Goal: Information Seeking & Learning: Learn about a topic

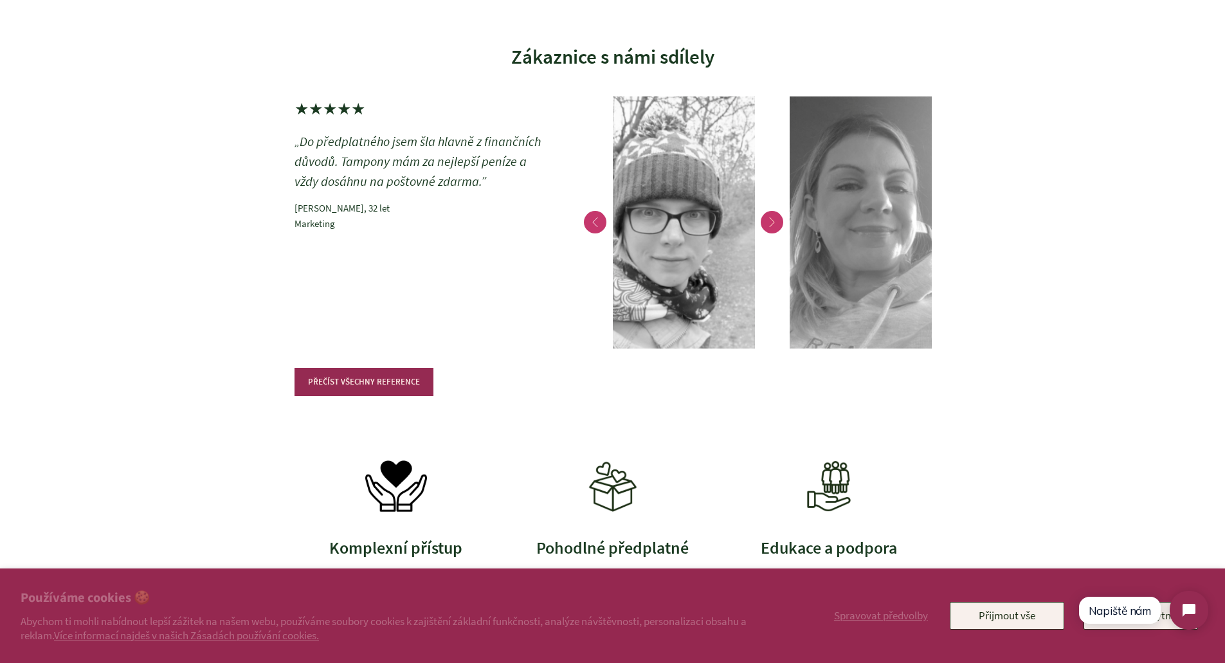
scroll to position [3216, 0]
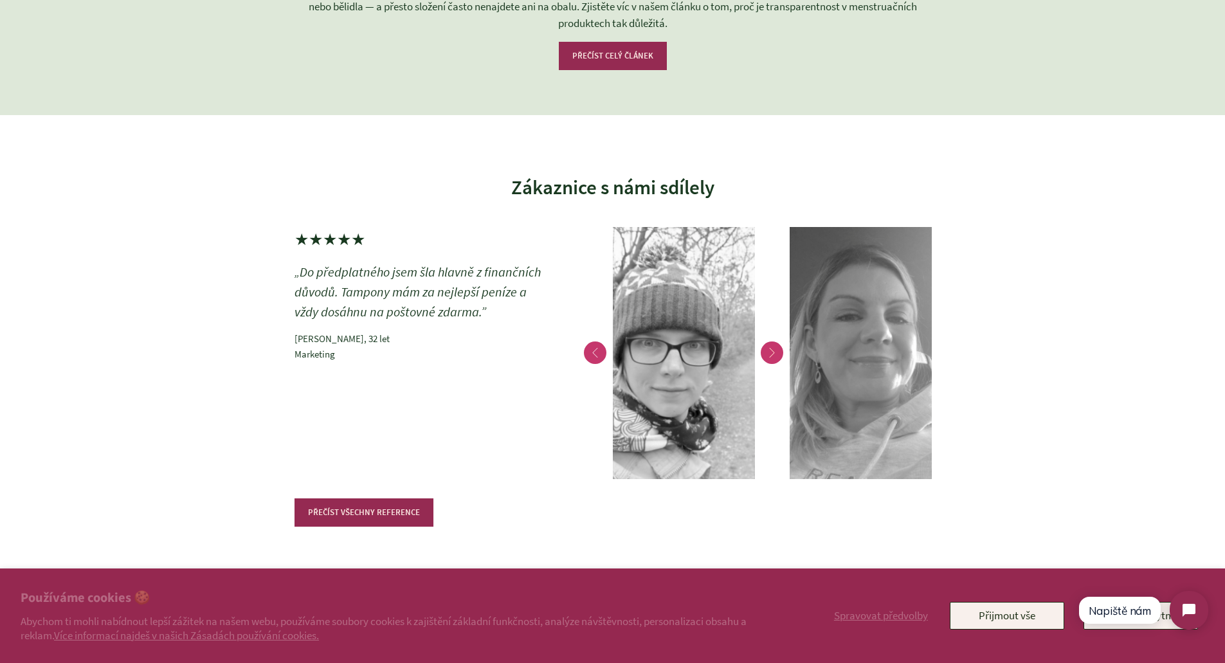
click at [777, 350] on button "Next" at bounding box center [772, 352] width 35 height 253
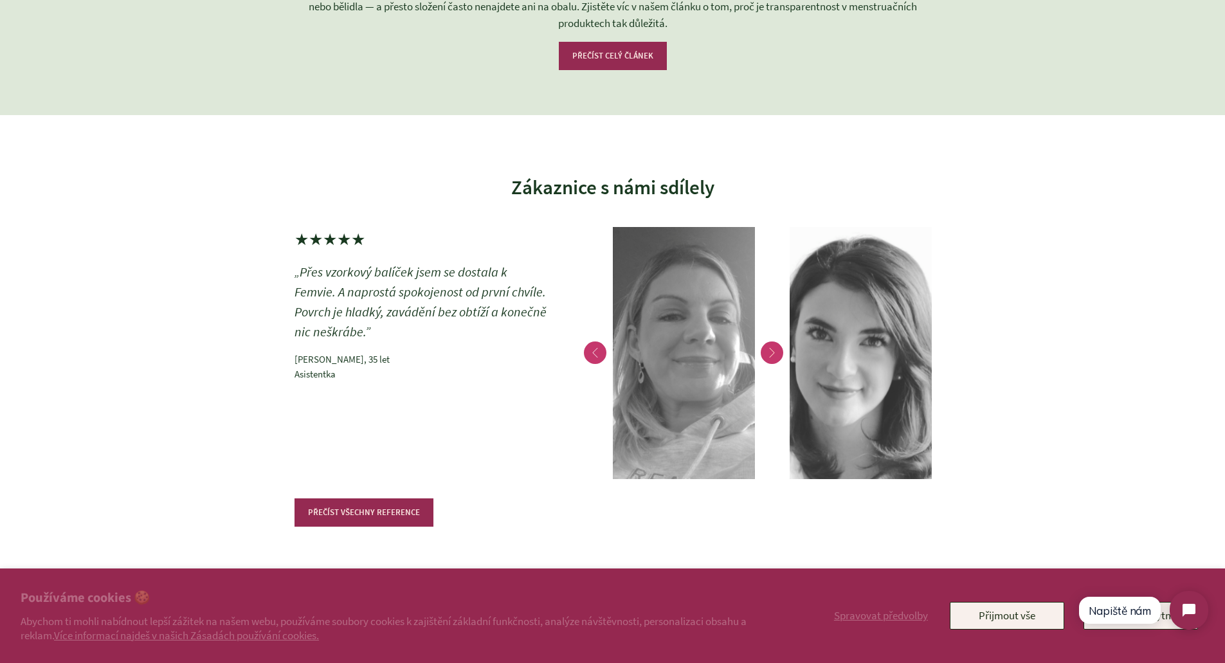
click at [773, 351] on button "Next" at bounding box center [772, 352] width 35 height 253
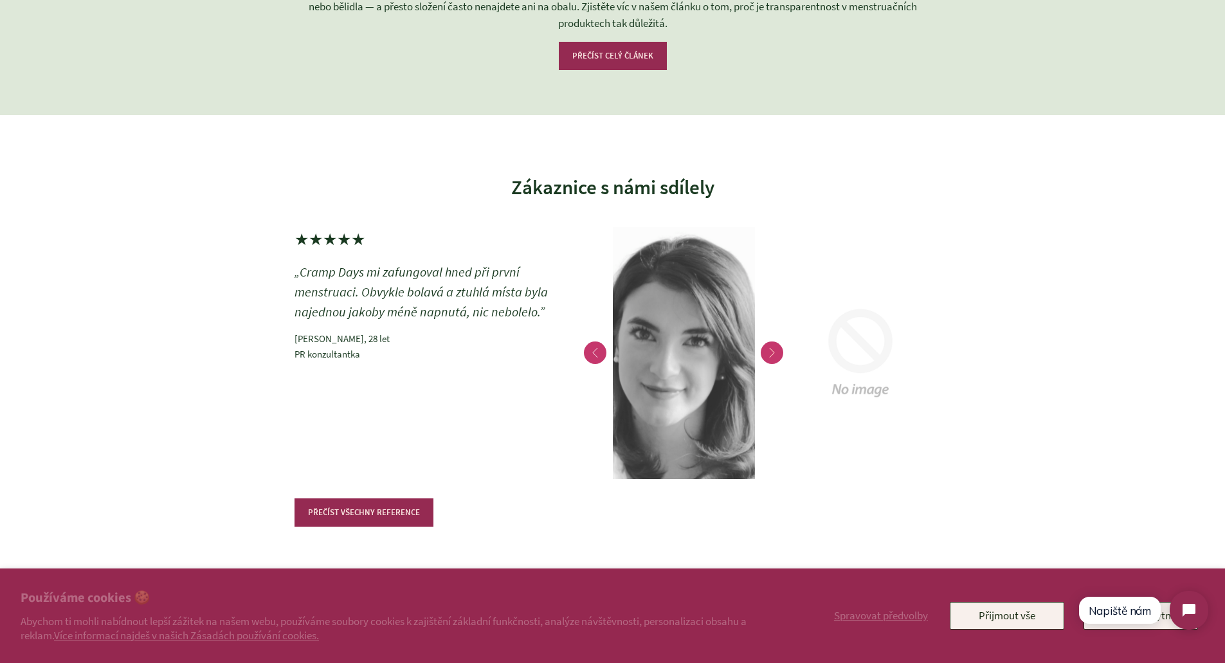
click at [773, 351] on button "Next" at bounding box center [772, 352] width 35 height 253
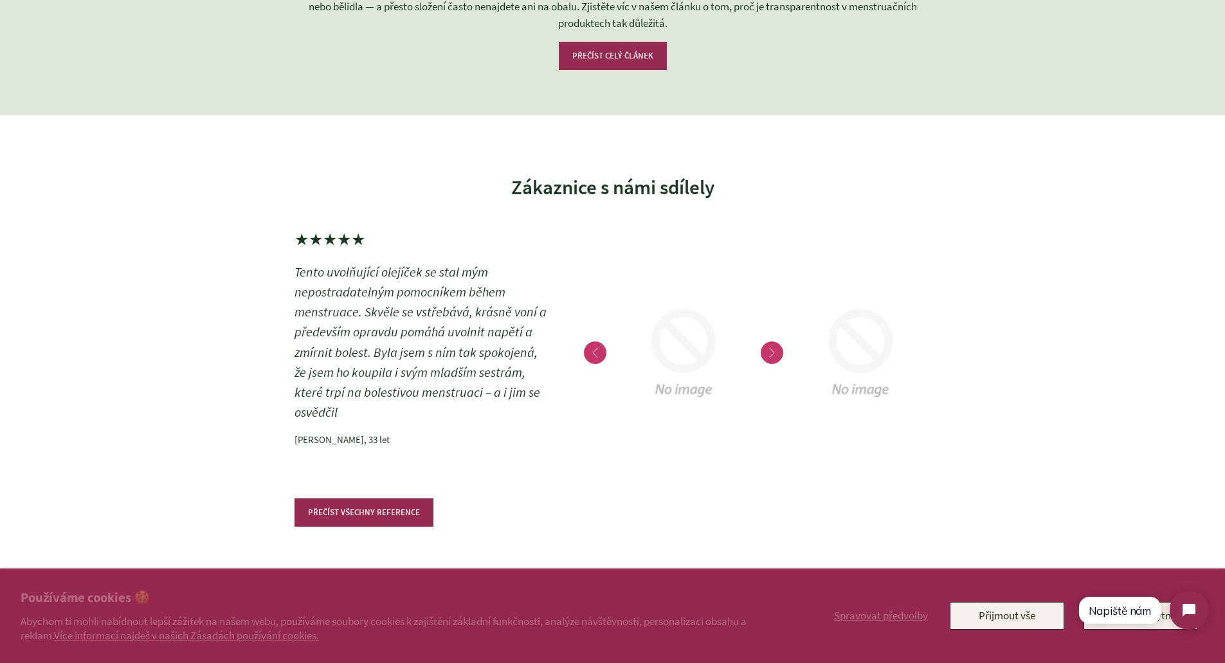
click at [773, 351] on button "Next" at bounding box center [772, 352] width 35 height 253
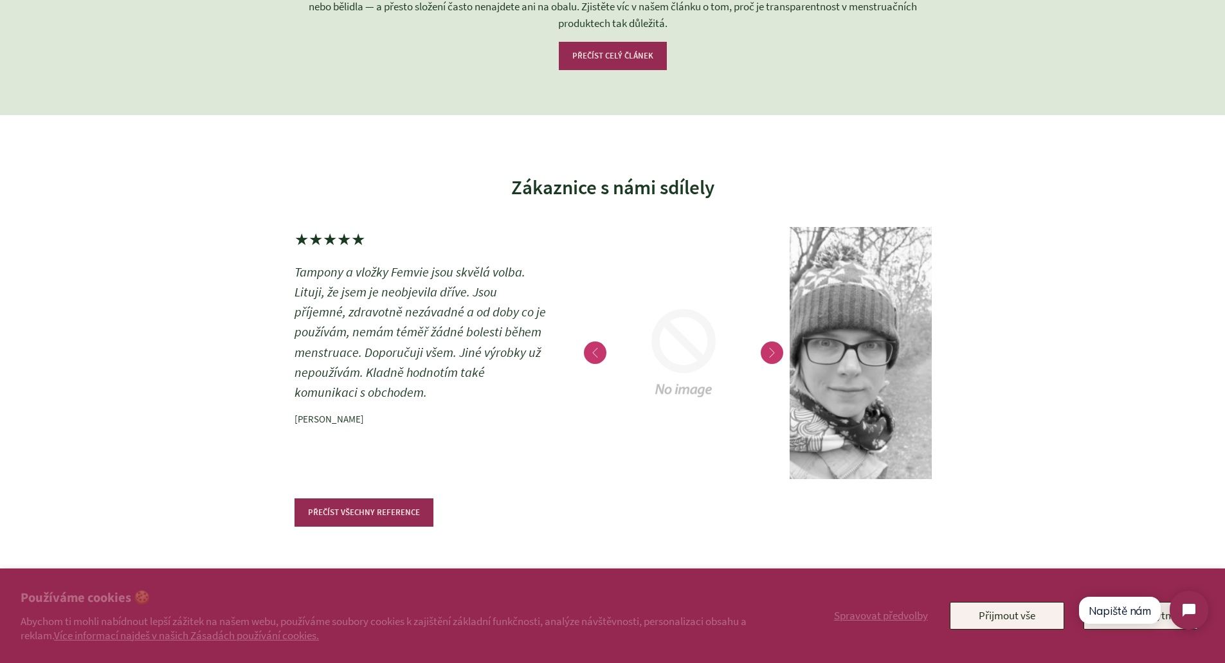
click at [771, 352] on button "Next" at bounding box center [772, 352] width 35 height 253
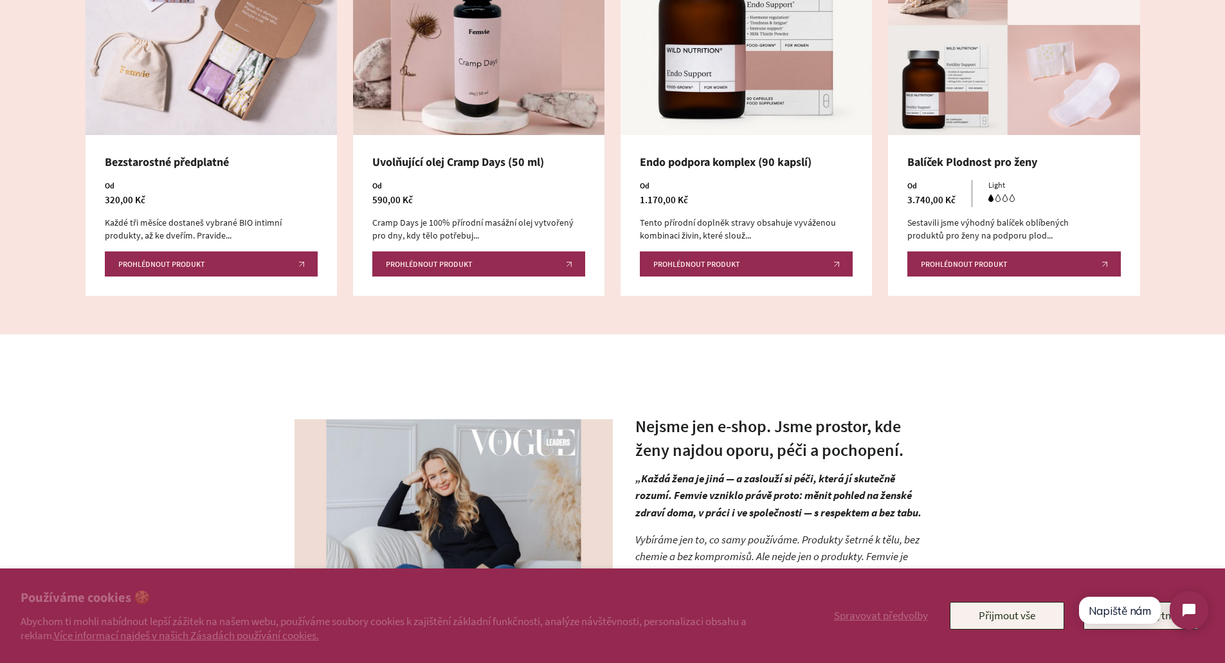
scroll to position [708, 0]
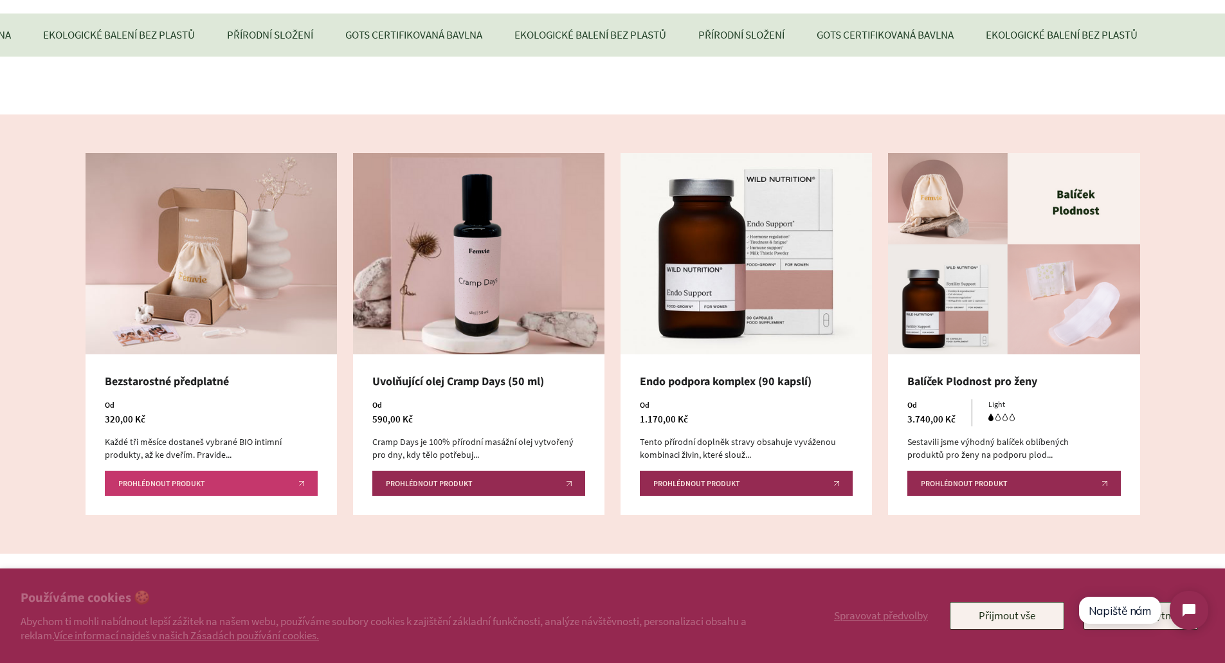
click at [173, 487] on span "Prohlédnout produkt" at bounding box center [161, 484] width 87 height 8
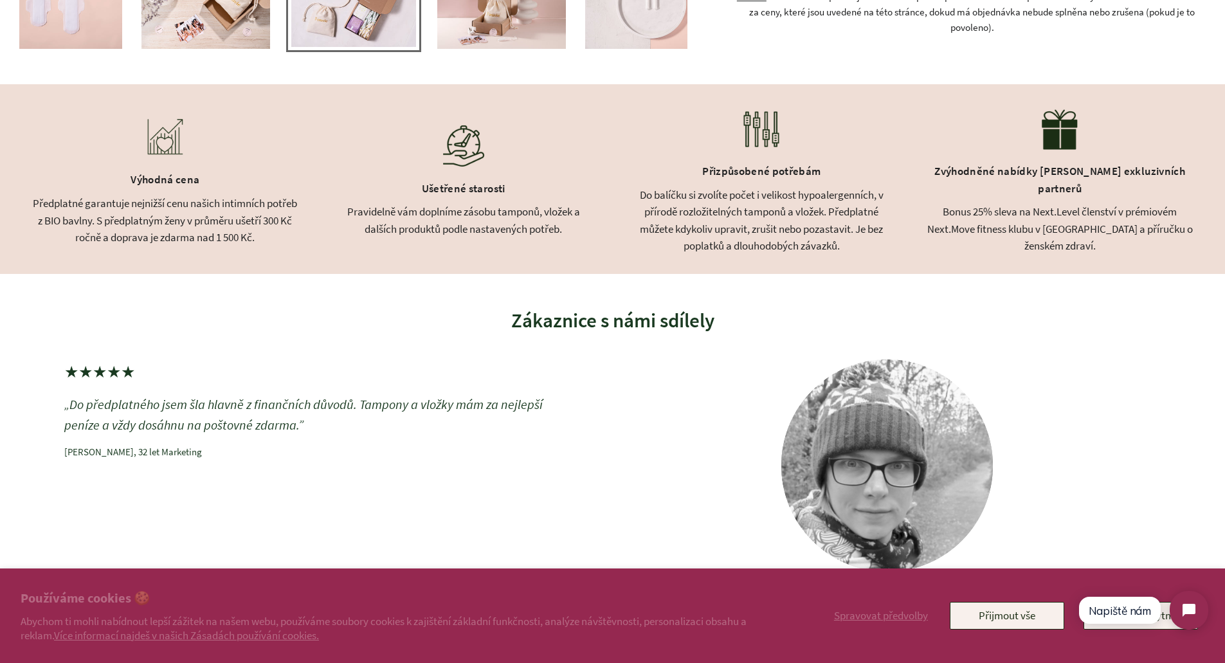
scroll to position [643, 0]
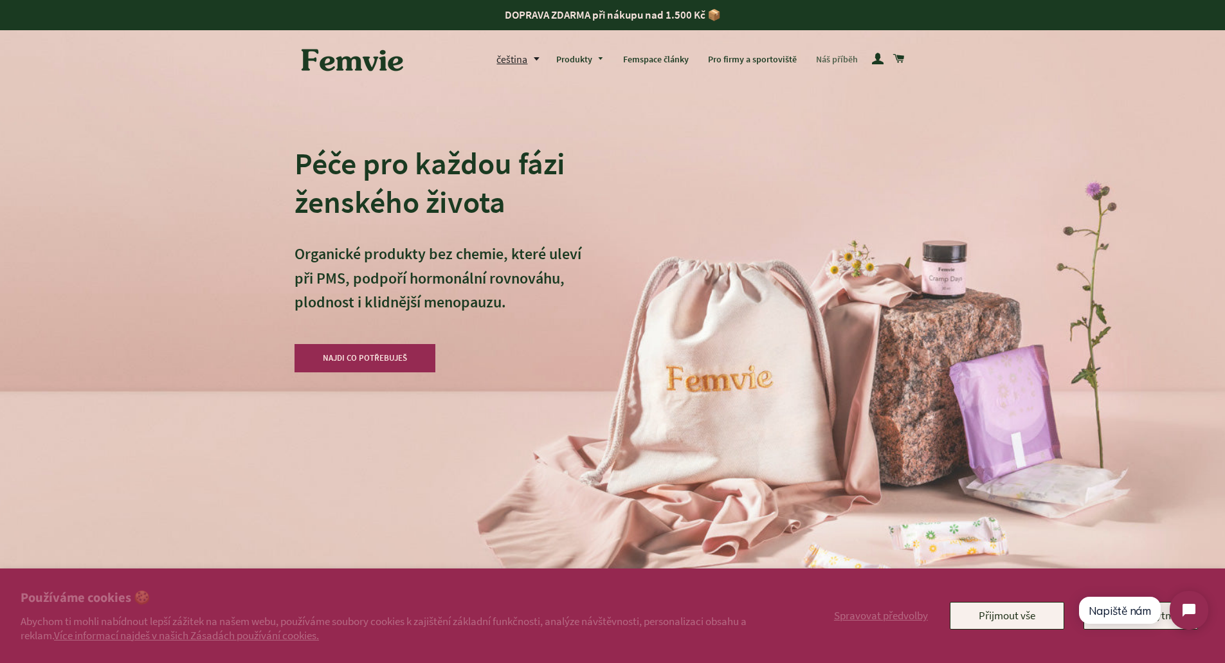
click at [842, 60] on link "Náš příběh" at bounding box center [837, 59] width 61 height 33
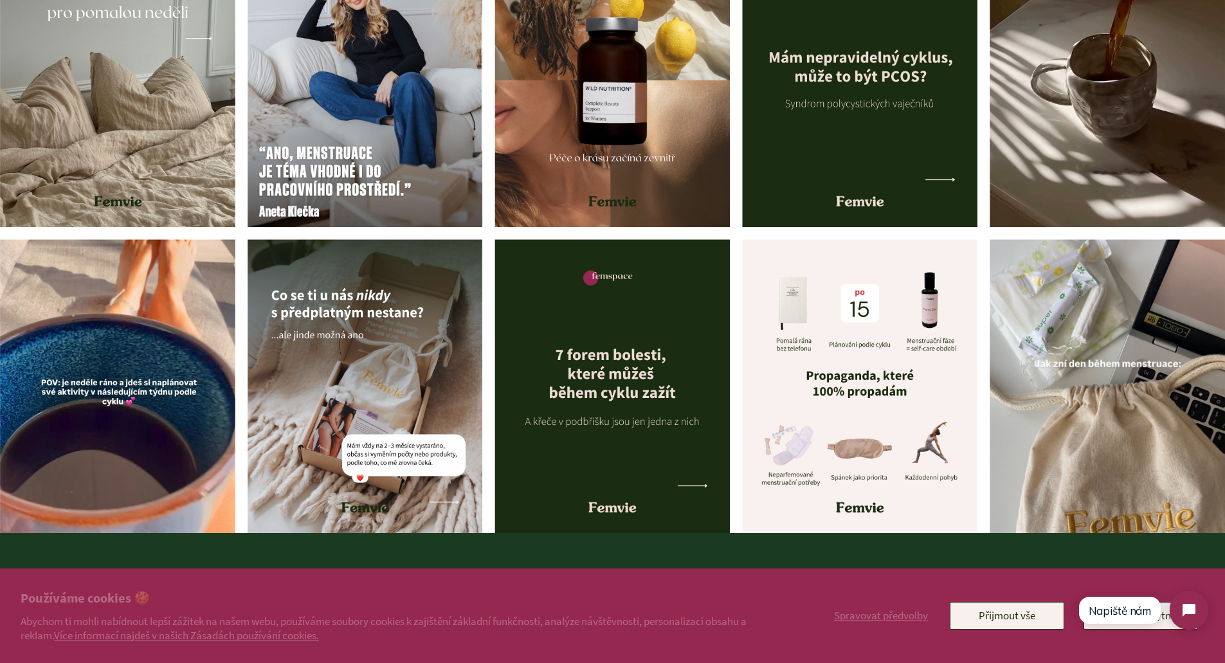
scroll to position [4603, 0]
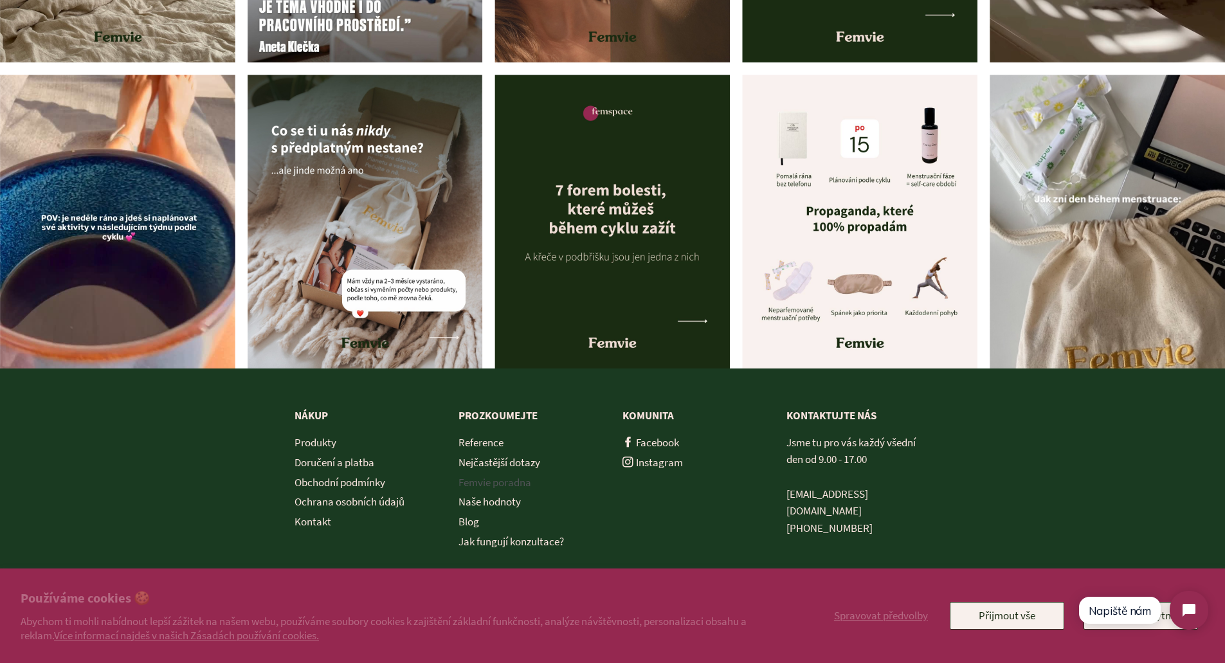
click at [491, 484] on link "Femvie poradna" at bounding box center [495, 482] width 73 height 14
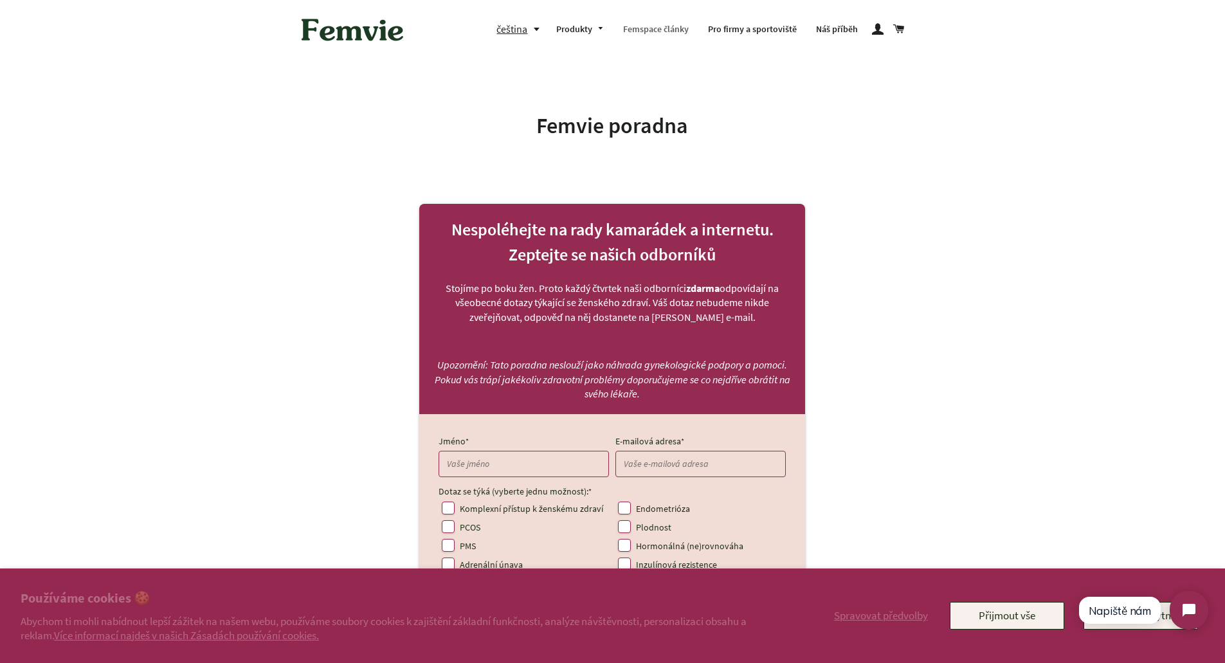
click at [669, 28] on link "Femspace články" at bounding box center [656, 29] width 85 height 33
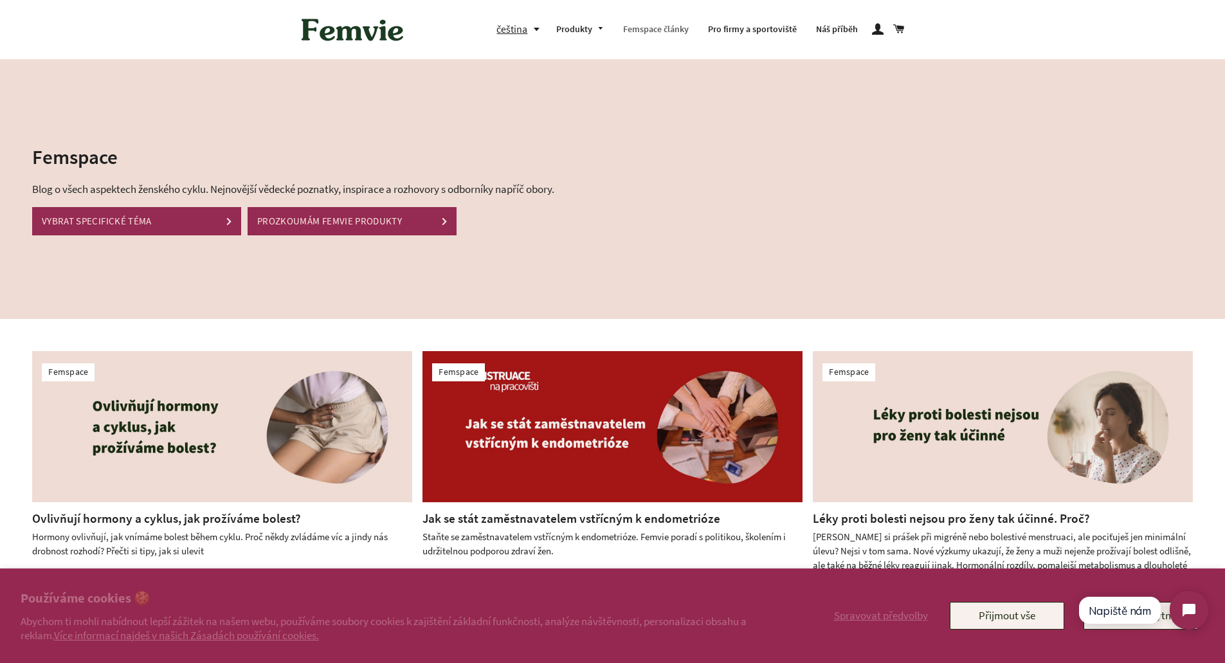
click at [650, 31] on link "Femspace články" at bounding box center [656, 29] width 85 height 33
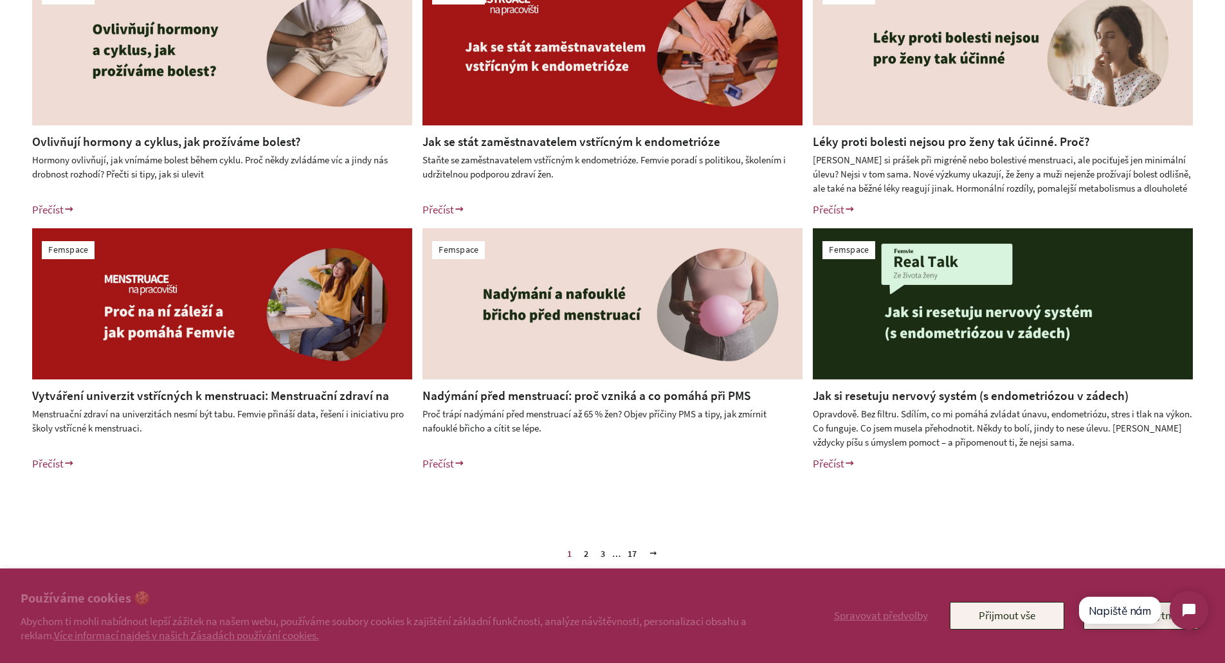
scroll to position [193, 0]
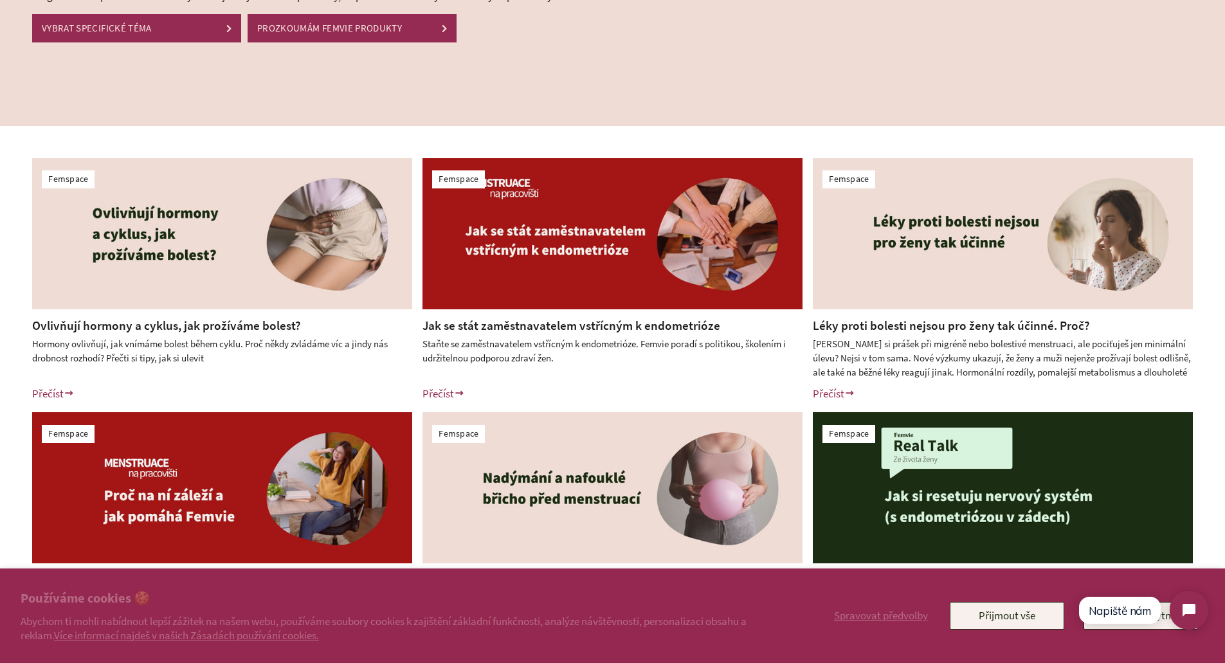
click at [585, 324] on link "Jak se stát zaměstnavatelem vstřícným k endometrióze" at bounding box center [572, 325] width 298 height 15
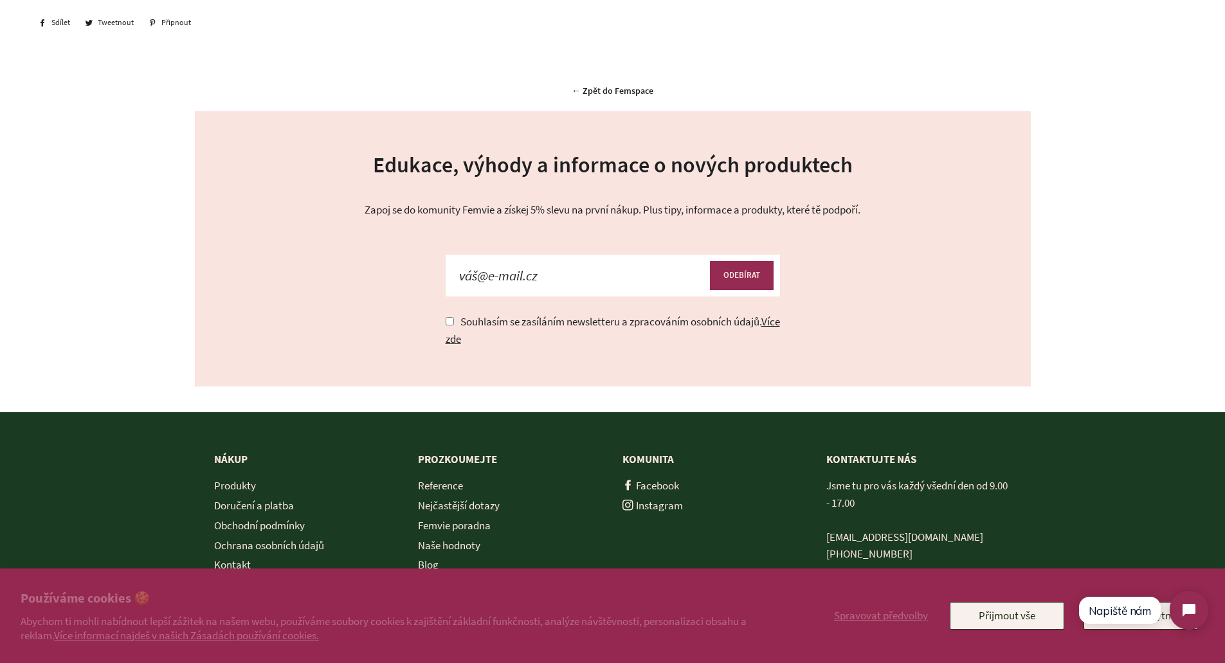
scroll to position [1780, 0]
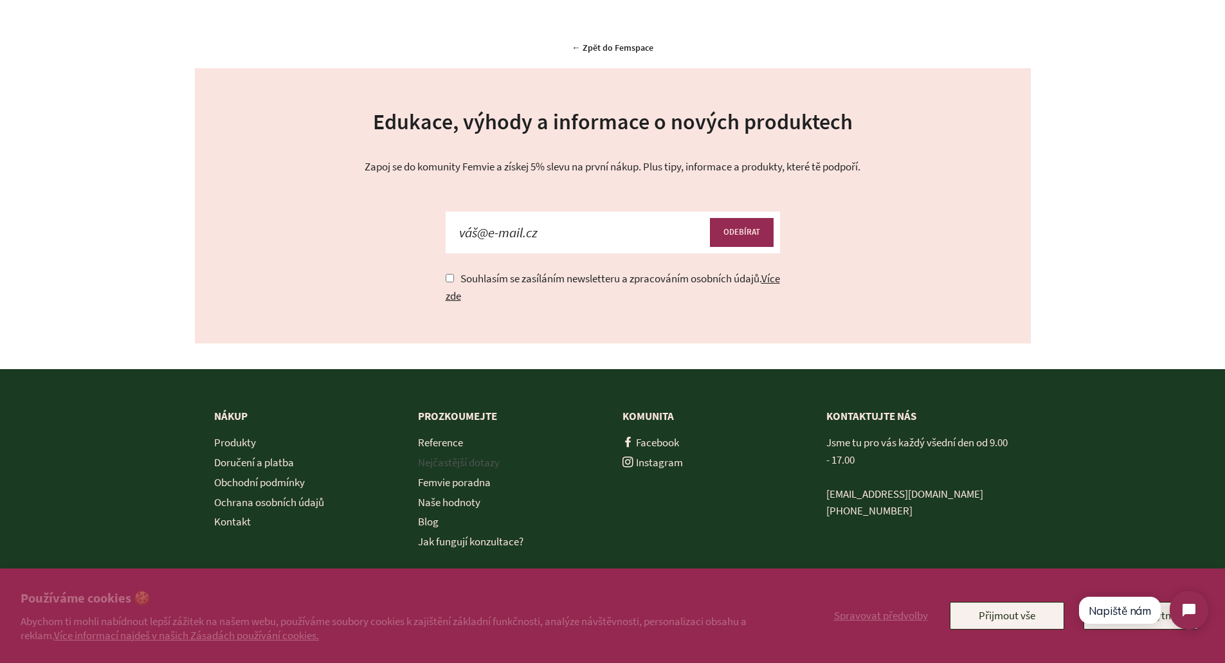
click at [443, 458] on link "Nejčastější dotazy" at bounding box center [459, 462] width 82 height 14
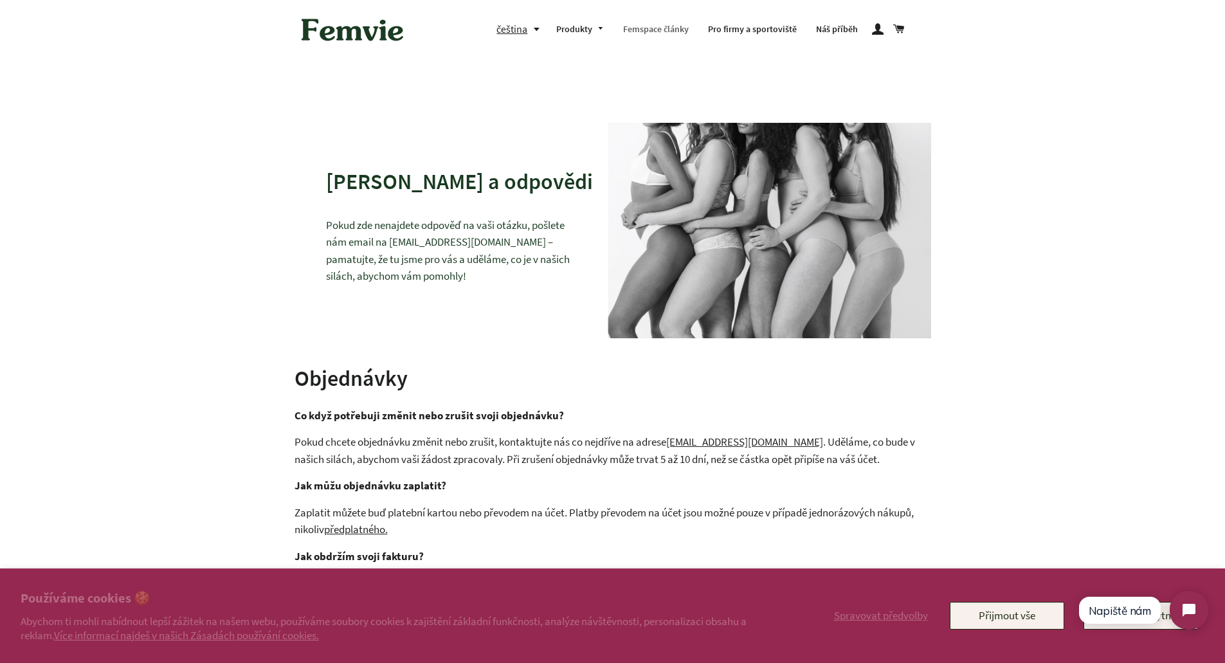
click at [658, 25] on link "Femspace články" at bounding box center [656, 29] width 85 height 33
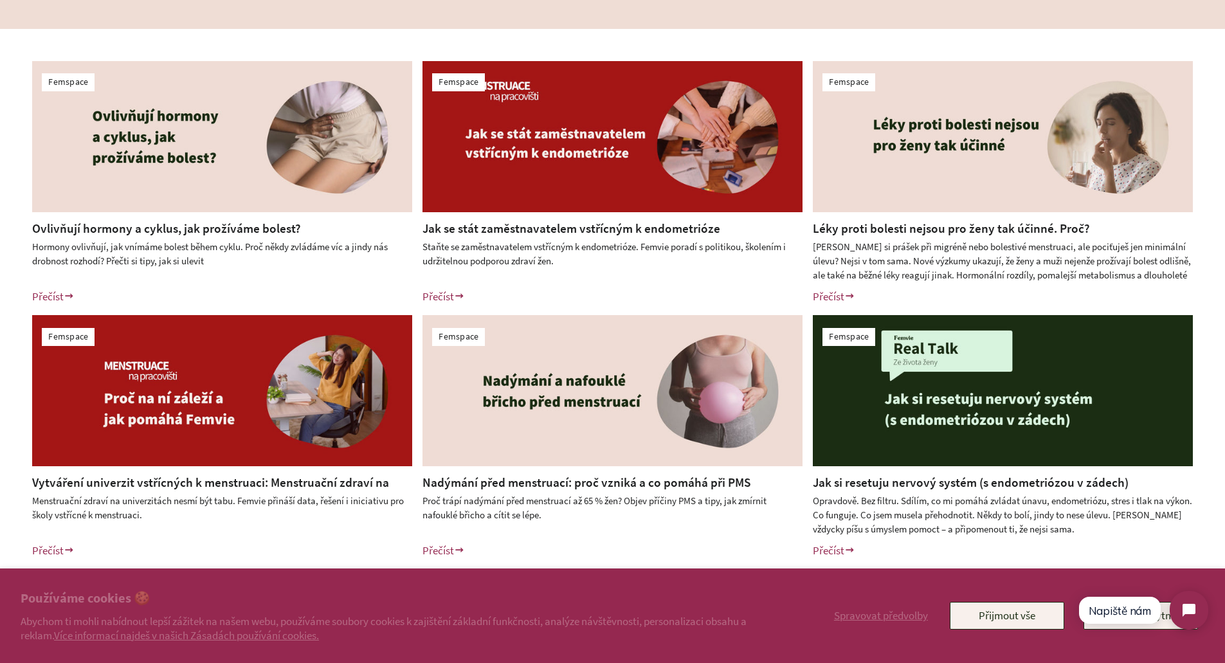
scroll to position [386, 0]
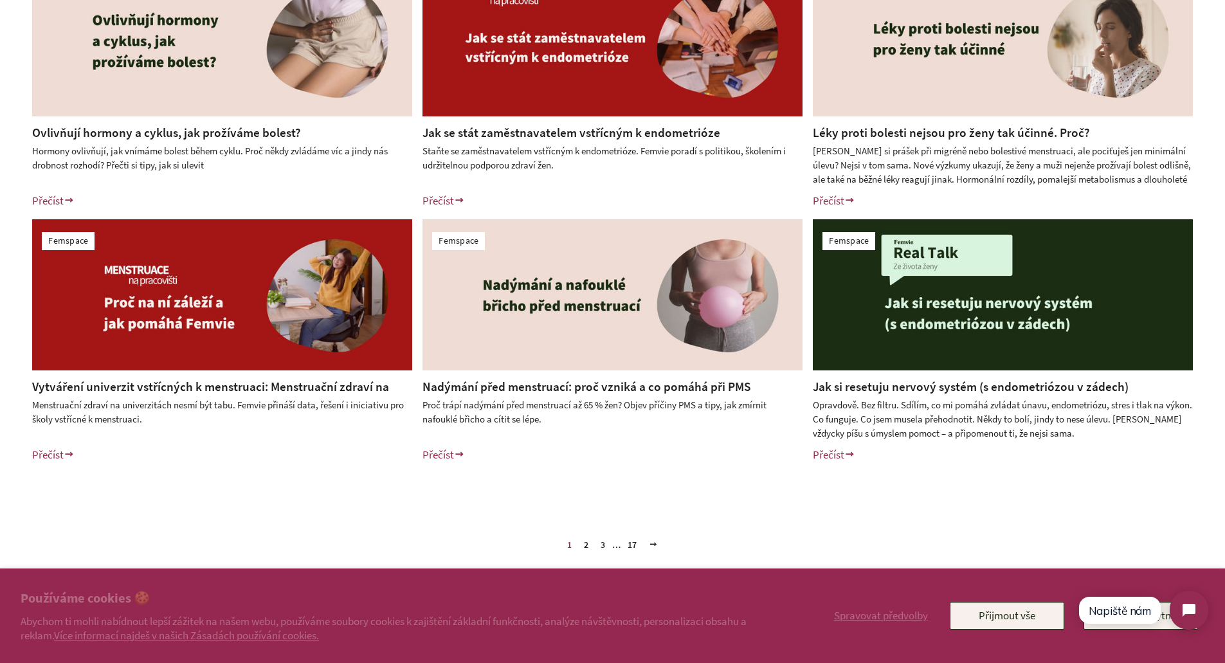
click at [619, 384] on link "Nadýmání před menstruací: proč vzniká a co pomáhá při PMS" at bounding box center [587, 386] width 328 height 15
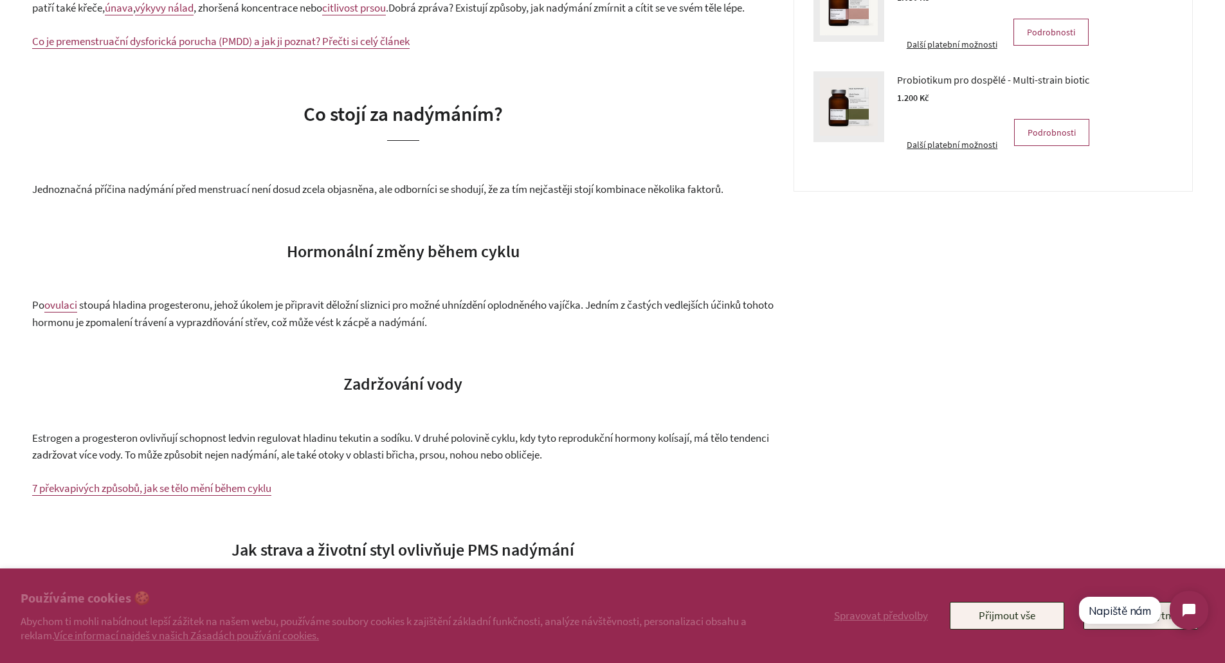
scroll to position [64, 0]
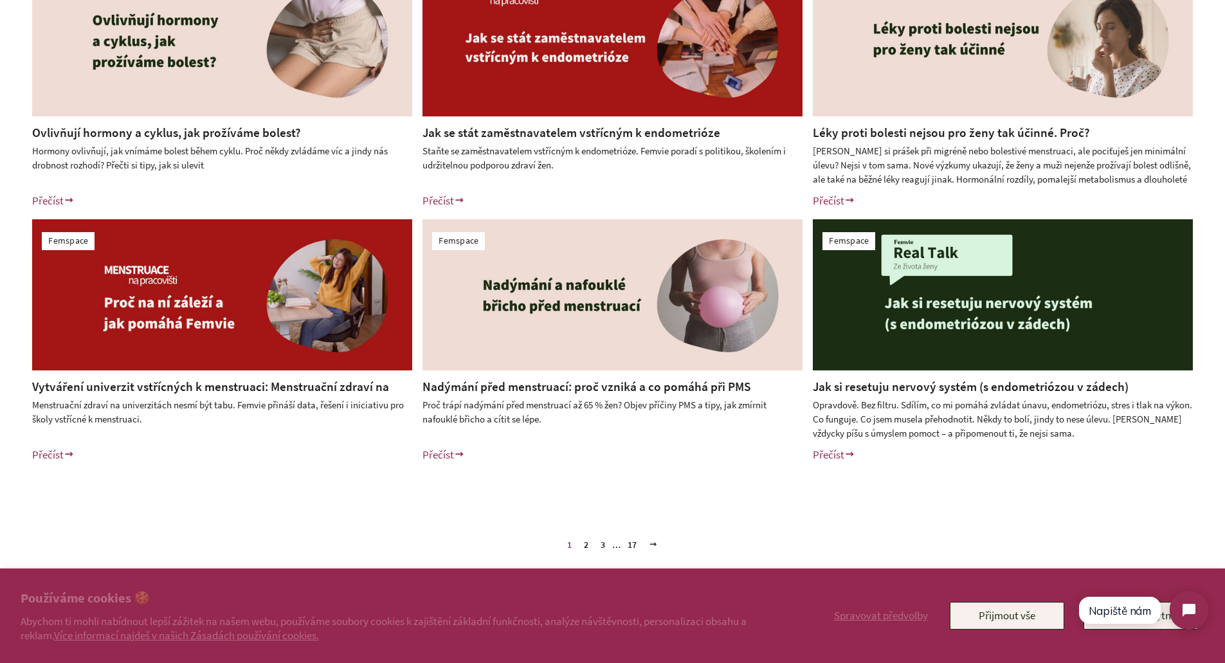
click at [660, 545] on link "Další" at bounding box center [653, 545] width 19 height 20
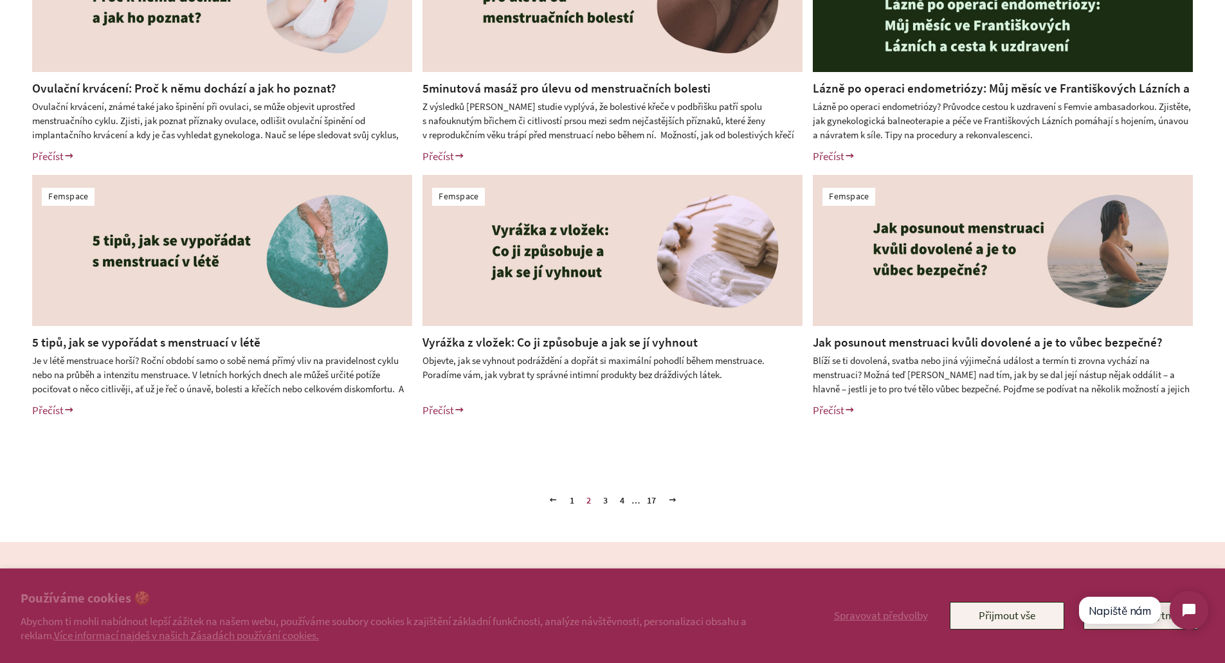
scroll to position [450, 0]
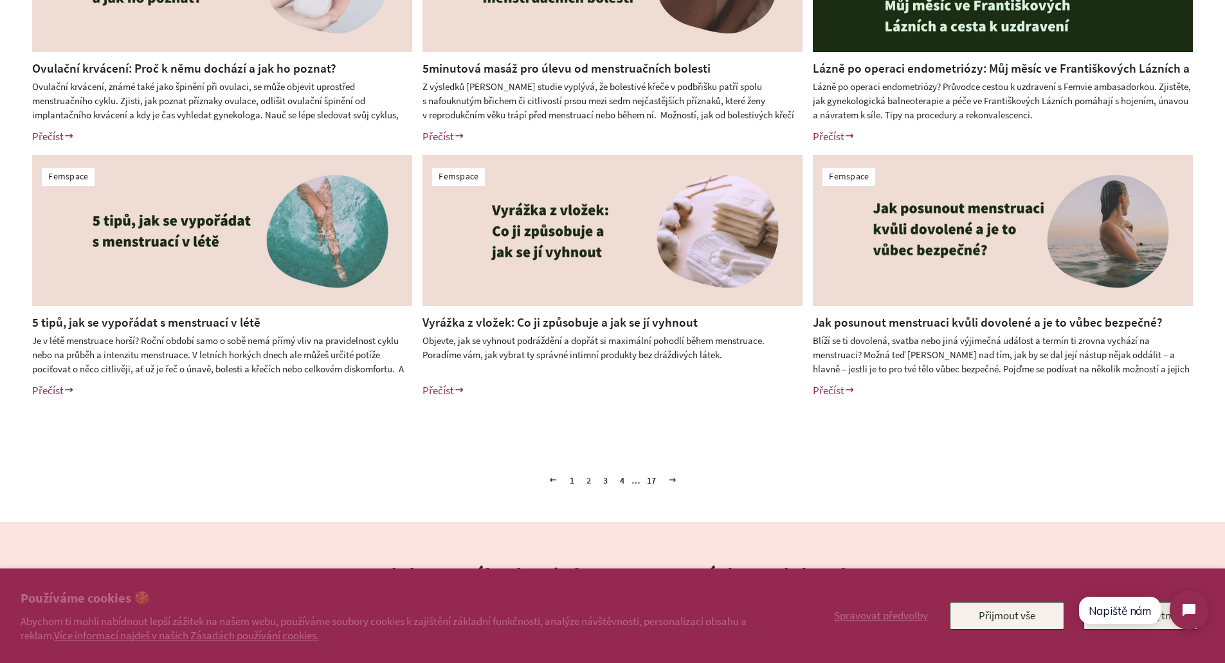
click at [604, 325] on link "Vyrážka z vložek: Co ji způsobuje a jak se jí vyhnout" at bounding box center [560, 322] width 275 height 15
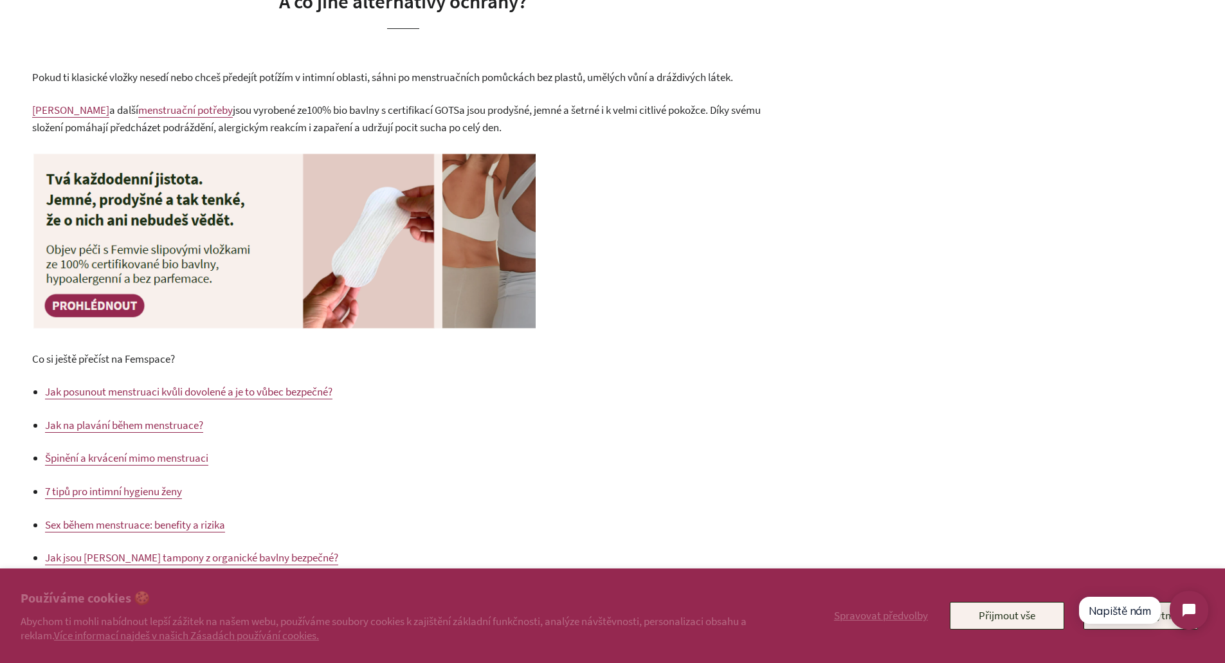
scroll to position [1672, 0]
click at [280, 398] on span "Jak posunout menstruaci kvůli dovolené a je to vůbec bezpečné?" at bounding box center [189, 391] width 288 height 14
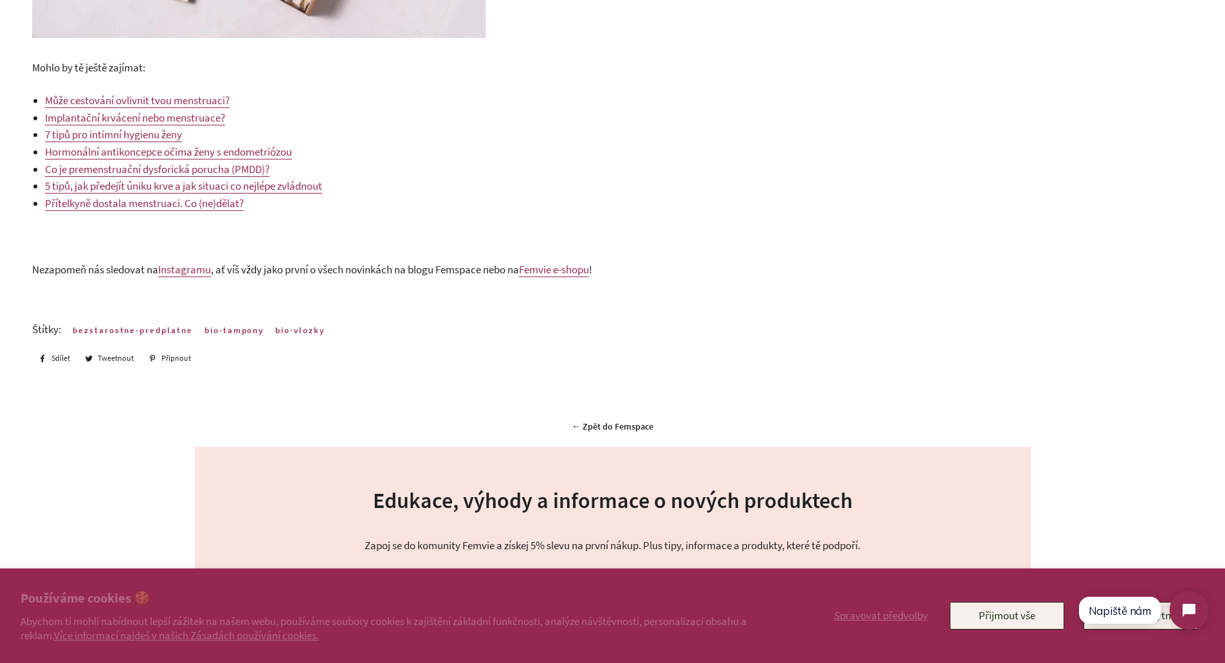
scroll to position [2058, 0]
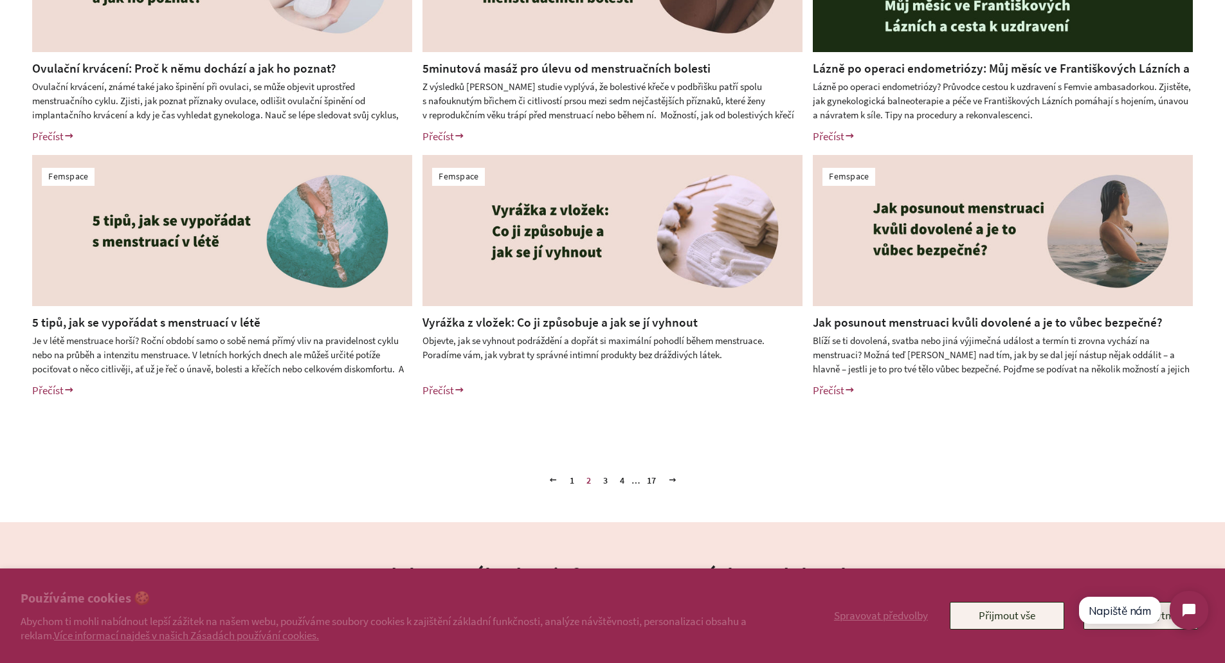
click at [675, 480] on span at bounding box center [672, 480] width 9 height 10
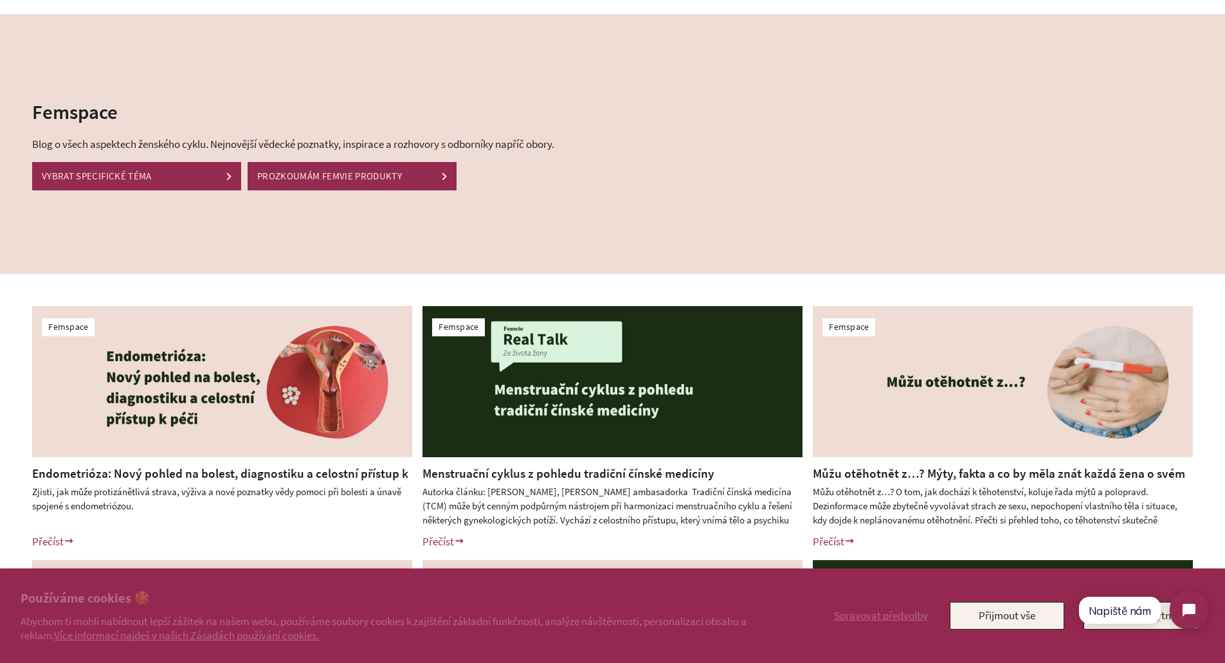
scroll to position [64, 0]
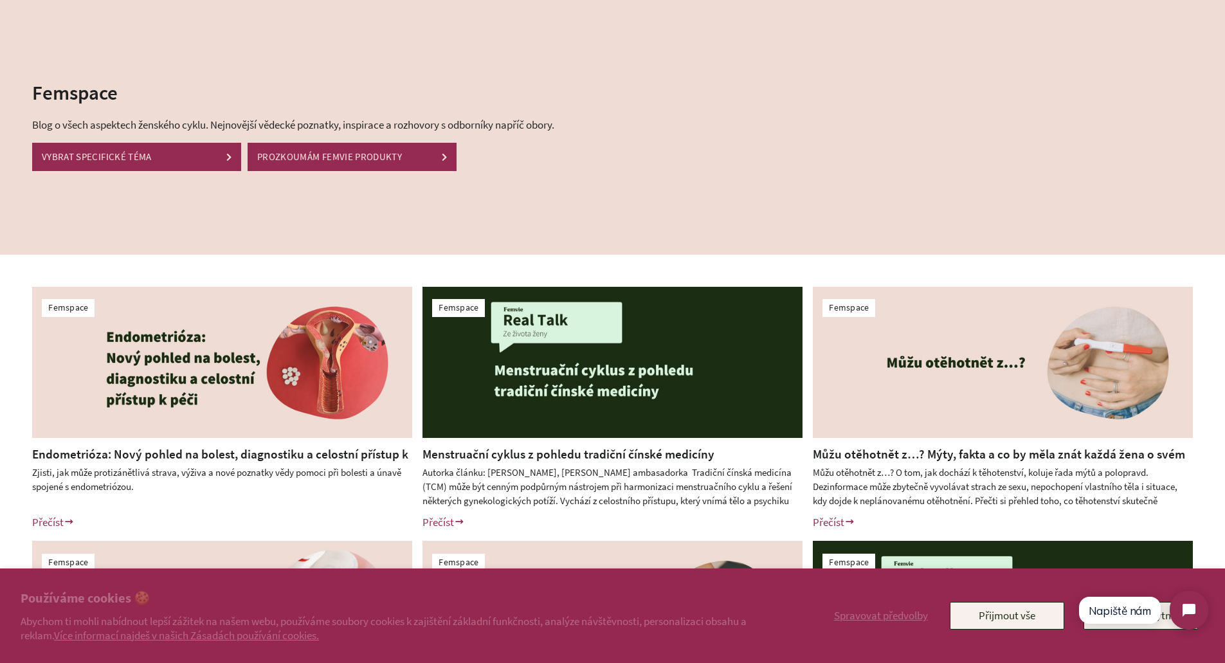
click at [189, 457] on link "Endometrióza: Nový pohled na bolest, diagnostiku a celostní přístup k péči" at bounding box center [220, 462] width 376 height 33
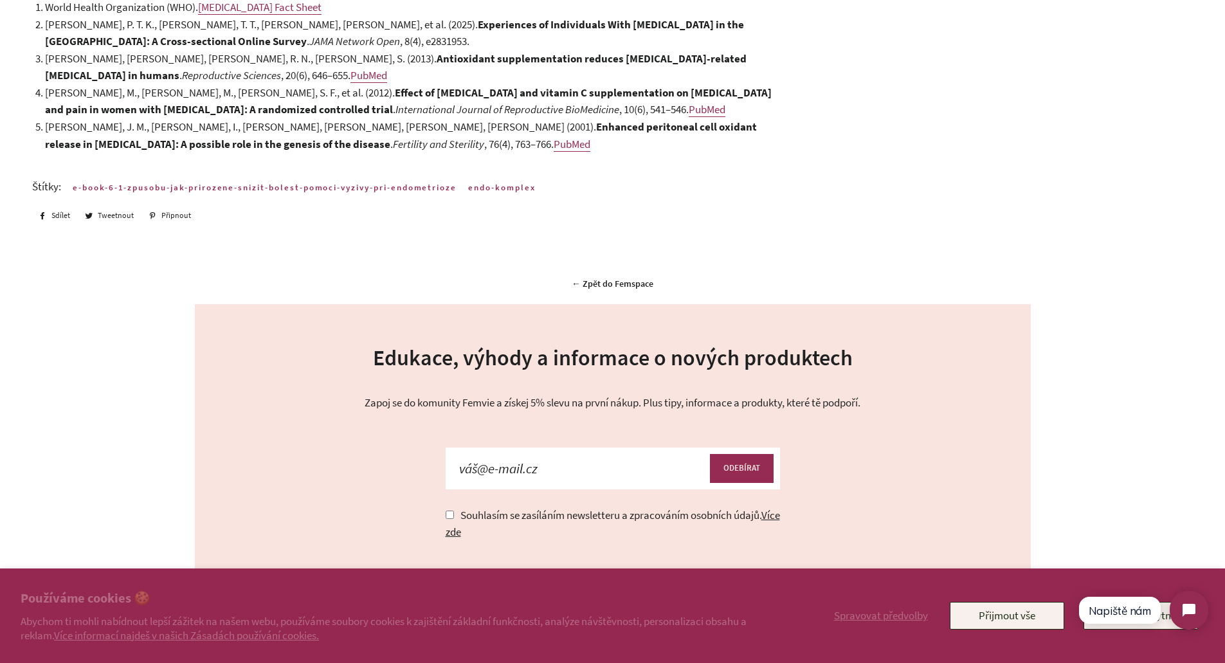
scroll to position [5146, 0]
